Goal: Task Accomplishment & Management: Manage account settings

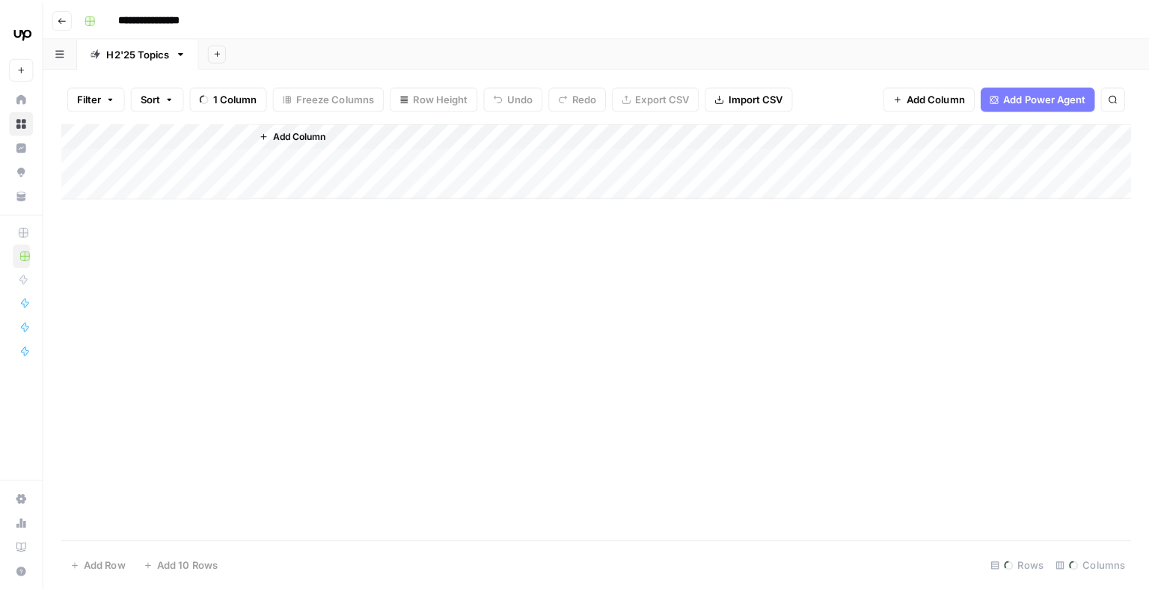
scroll to position [78, 476]
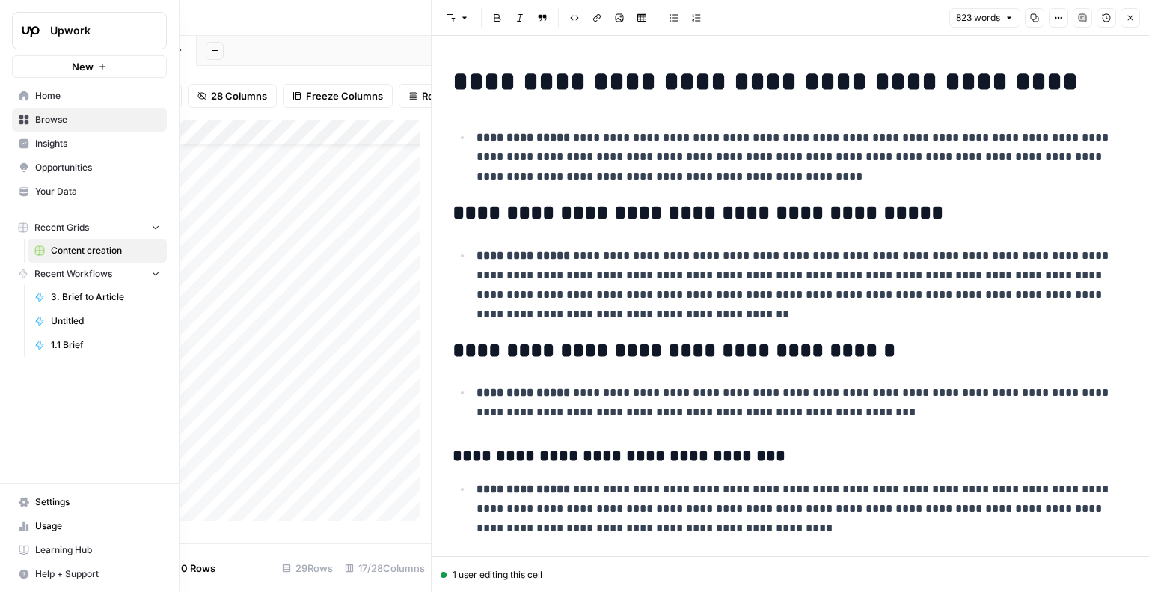
click at [66, 506] on span "Settings" at bounding box center [97, 501] width 125 height 13
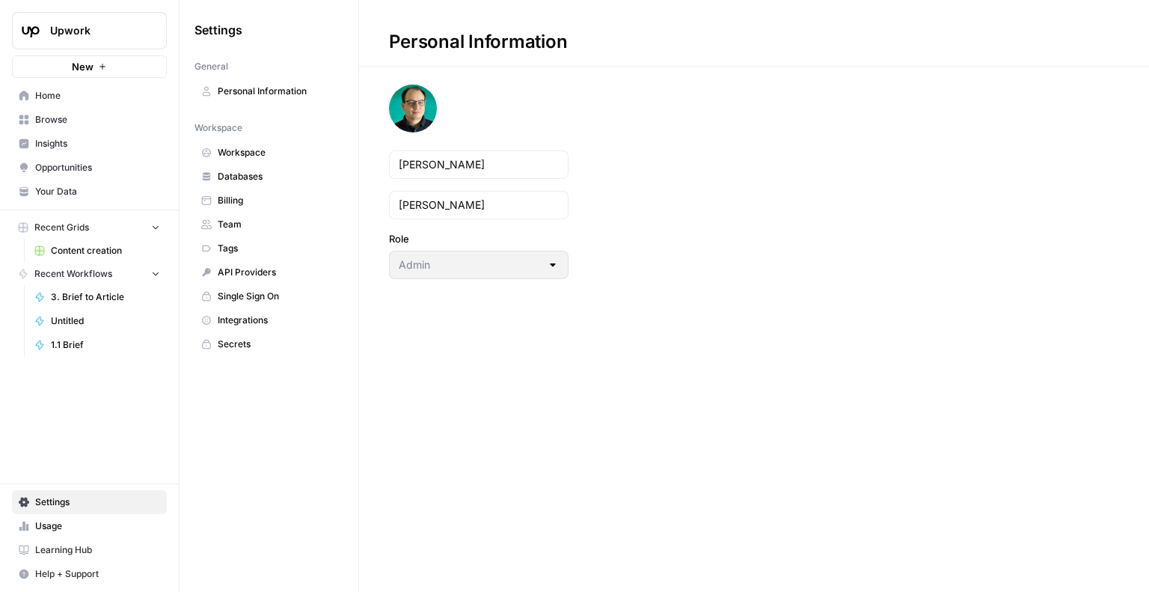
click at [256, 202] on span "Billing" at bounding box center [277, 200] width 119 height 13
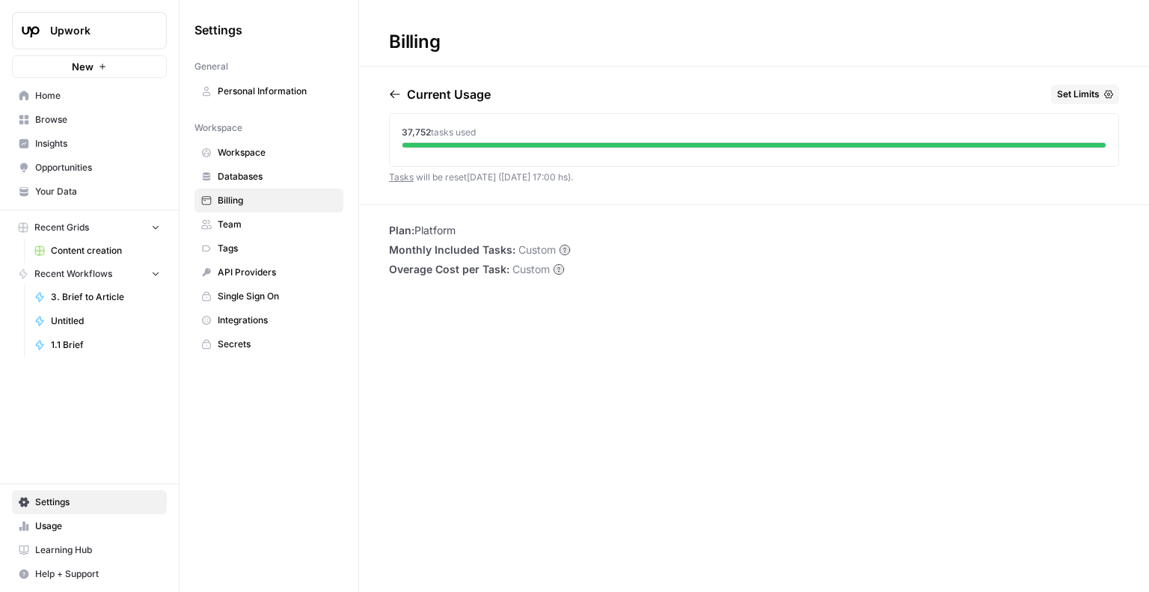
click at [254, 150] on span "Workspace" at bounding box center [277, 152] width 119 height 13
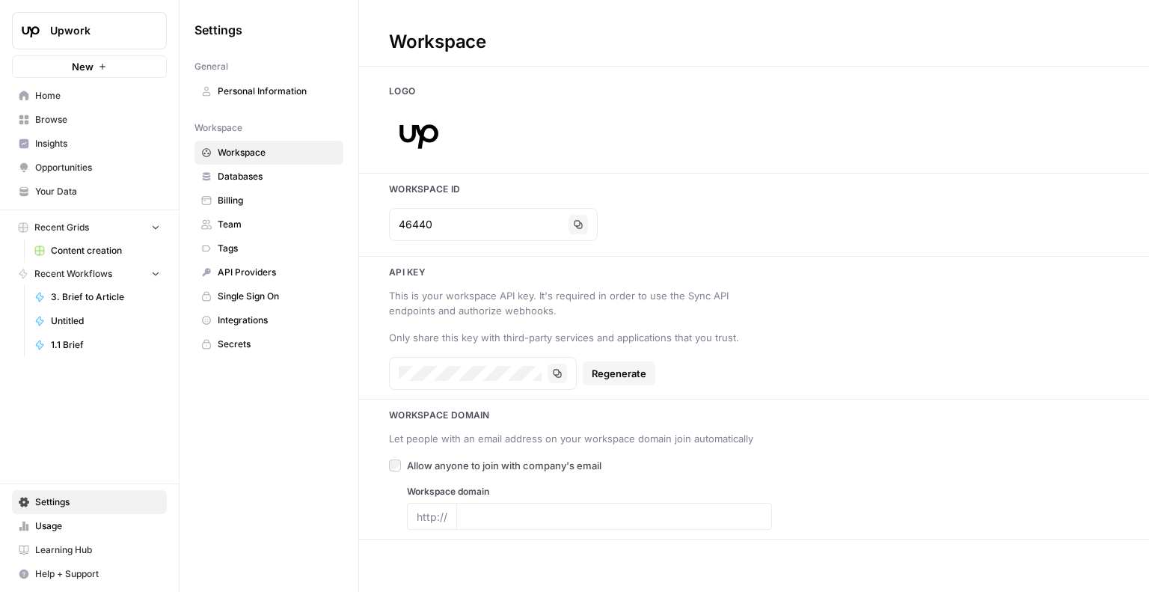
type input "www.upwork.com"
click at [53, 526] on span "Usage" at bounding box center [97, 525] width 125 height 13
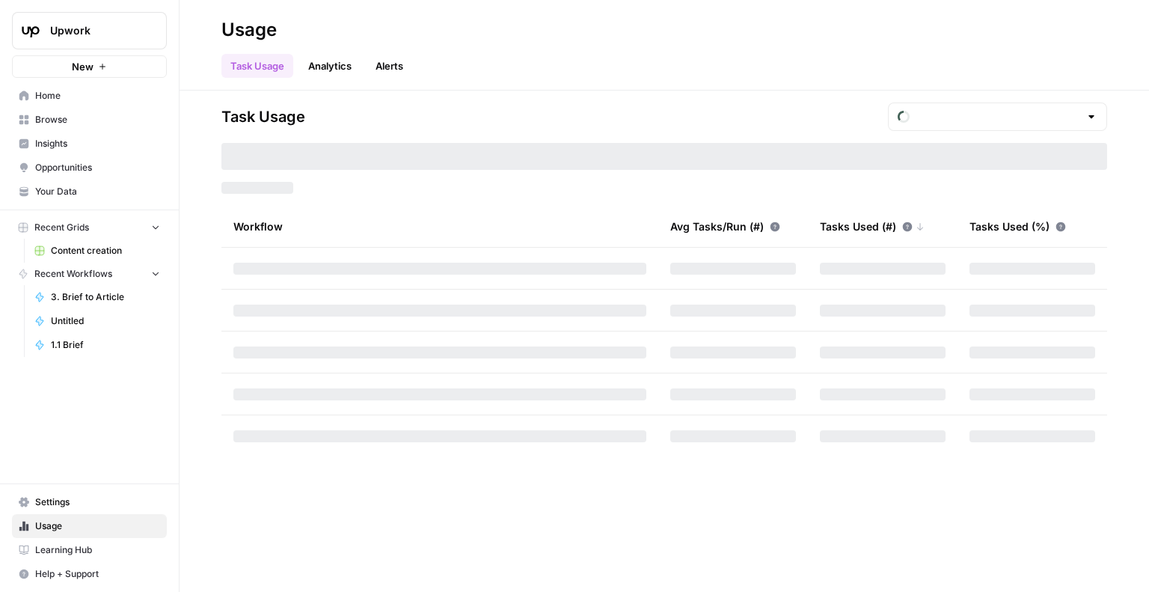
type input "October Tasks"
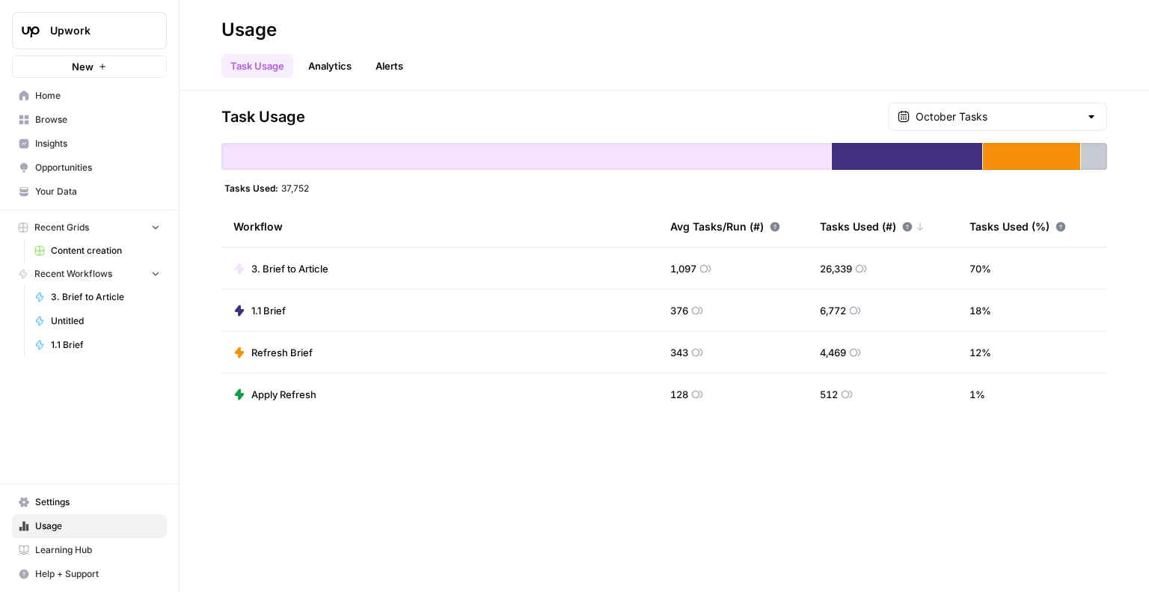
click at [327, 62] on link "Analytics" at bounding box center [329, 66] width 61 height 24
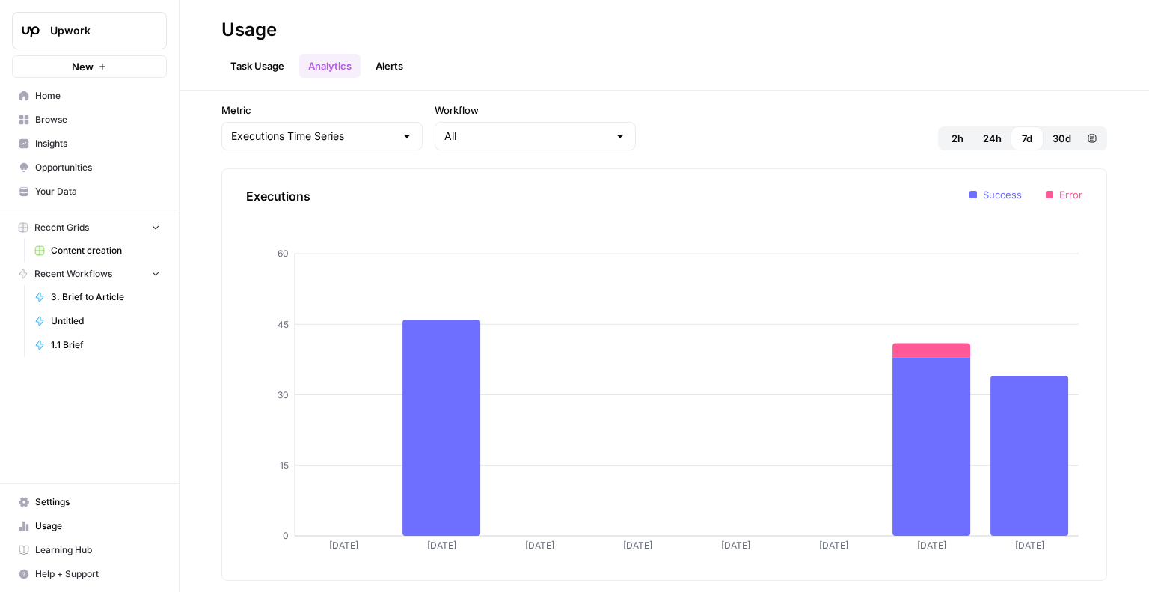
click at [1059, 137] on span "30d" at bounding box center [1061, 138] width 19 height 15
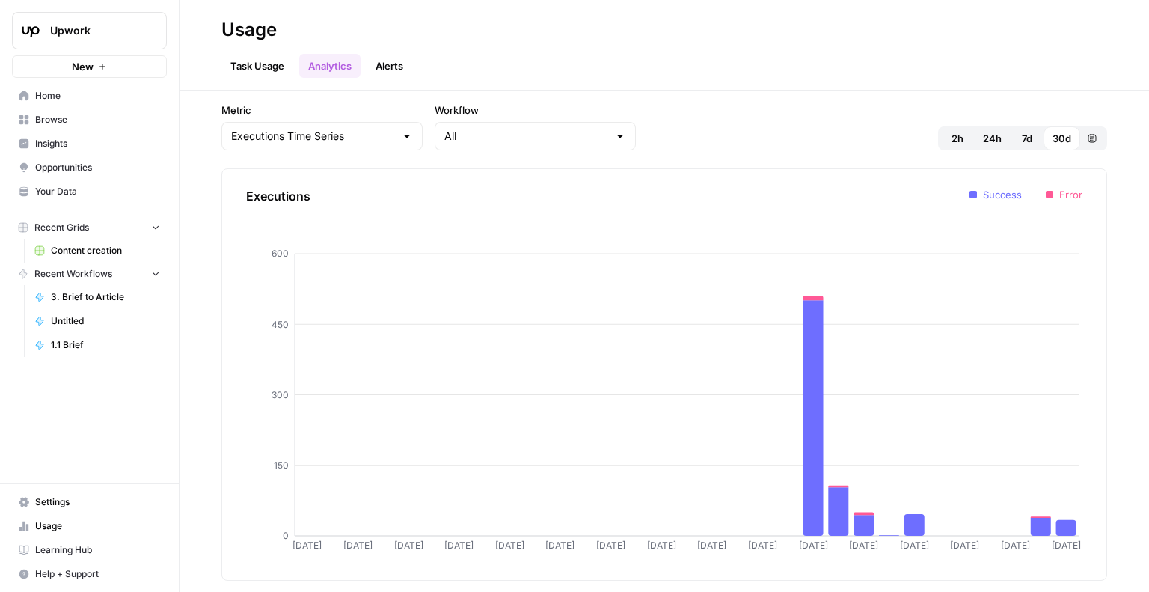
click at [266, 64] on link "Task Usage" at bounding box center [257, 66] width 72 height 24
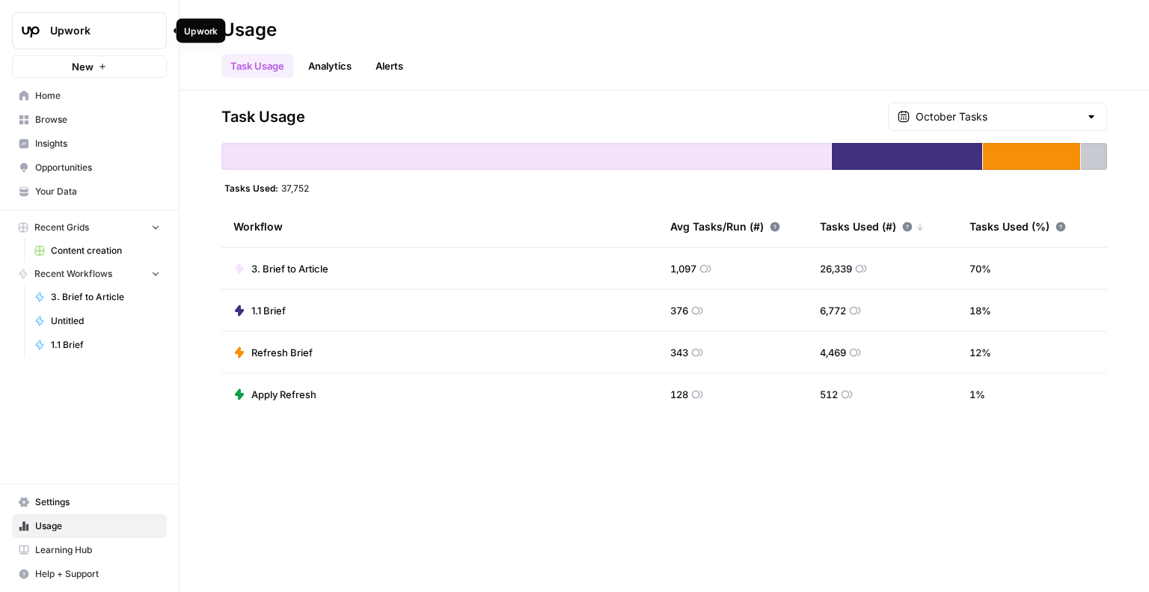
click at [96, 29] on span "Upwork" at bounding box center [95, 30] width 90 height 15
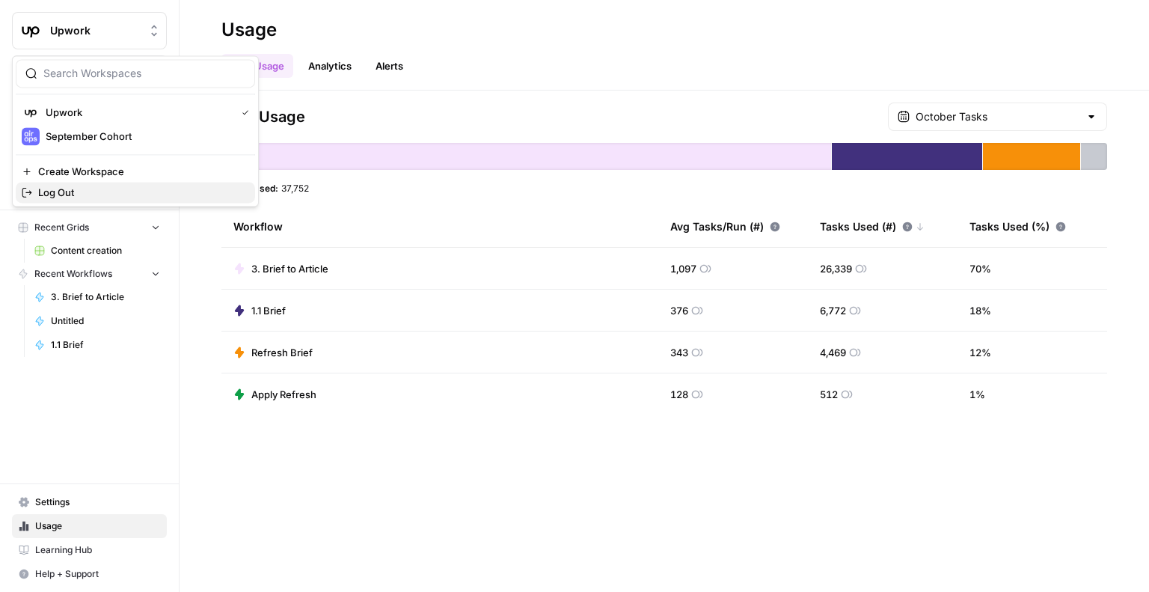
click at [75, 187] on span "Log Out" at bounding box center [140, 192] width 205 height 15
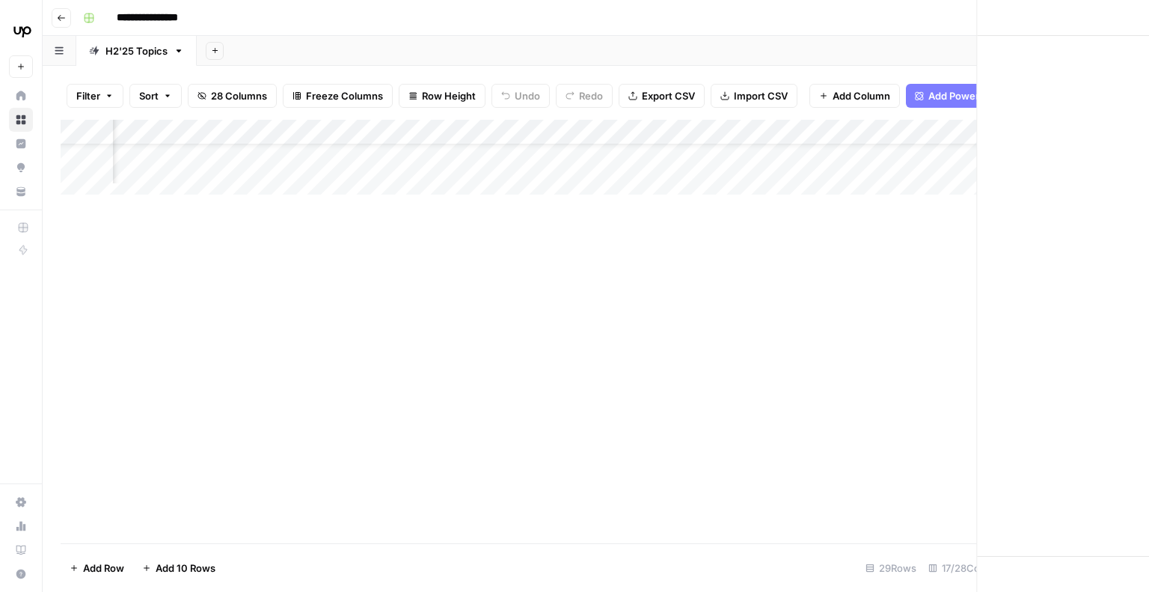
scroll to position [78, 476]
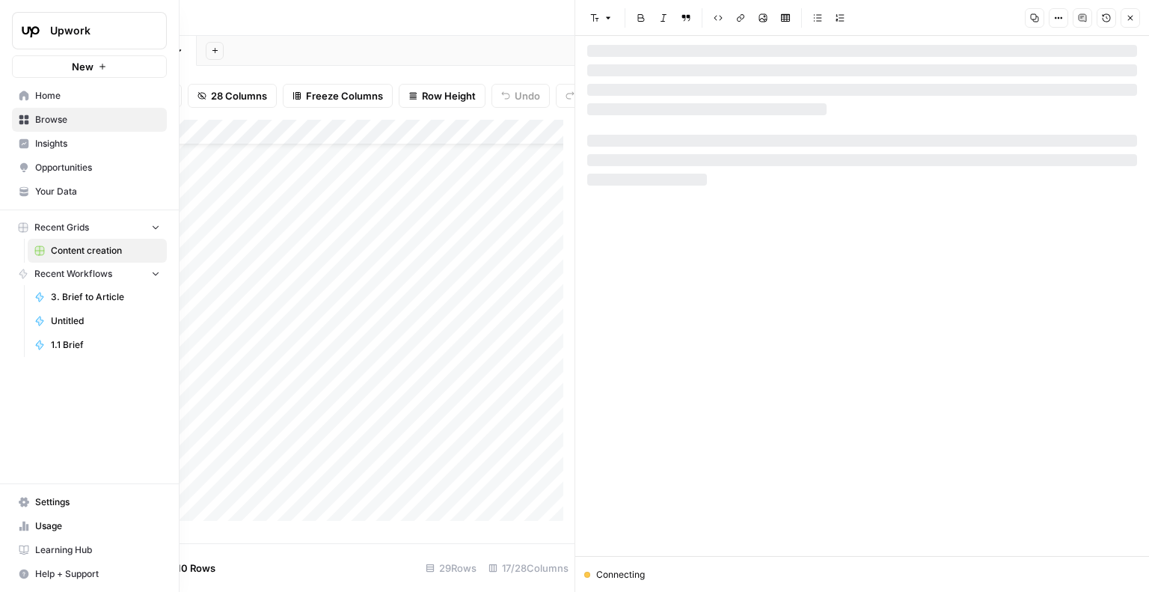
click at [21, 503] on icon at bounding box center [24, 502] width 10 height 10
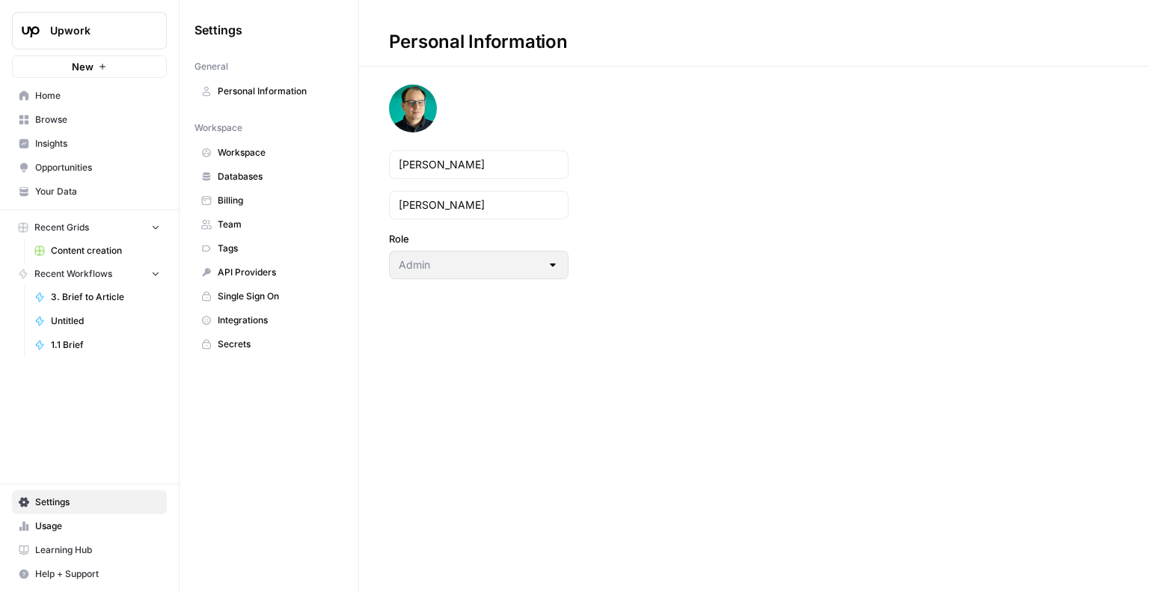
click at [275, 81] on link "Personal Information" at bounding box center [268, 91] width 149 height 24
click at [141, 31] on div "Upwork" at bounding box center [105, 30] width 111 height 15
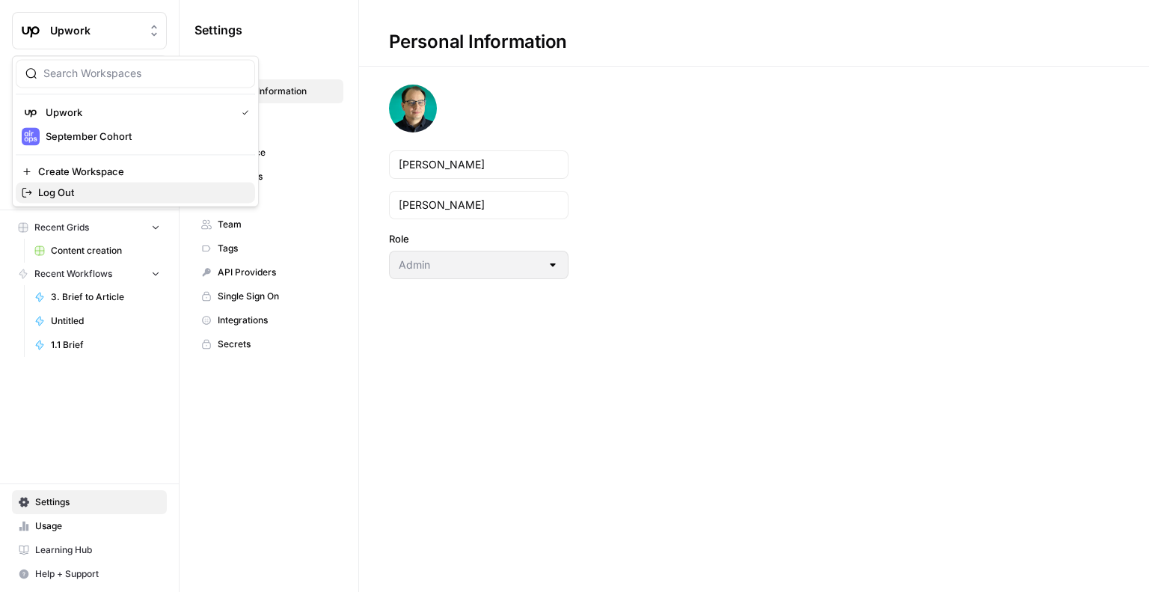
click at [92, 194] on span "Log Out" at bounding box center [140, 192] width 205 height 15
